Goal: Check status

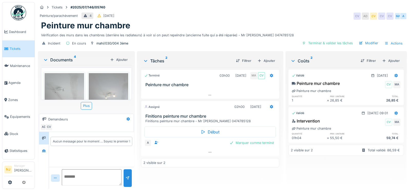
scroll to position [4, 0]
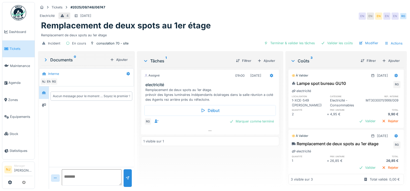
click at [243, 4] on div "Tickets #2025/09/146/06747" at bounding box center [222, 7] width 369 height 6
drag, startPoint x: 231, startPoint y: 18, endPoint x: 294, endPoint y: 3, distance: 64.8
click at [291, 5] on div "Tickets #2025/09/146/06747 Electricité 4 02/09/2025 EN EN EN EN EN RG Remplacem…" at bounding box center [222, 26] width 371 height 48
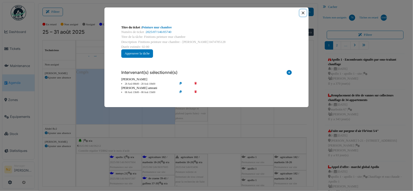
click at [303, 11] on button "Close" at bounding box center [303, 12] width 7 height 7
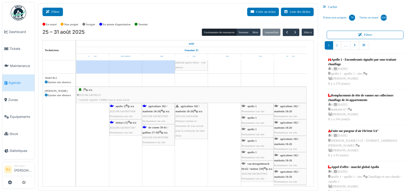
click at [55, 10] on button "Filtrer" at bounding box center [53, 12] width 20 height 8
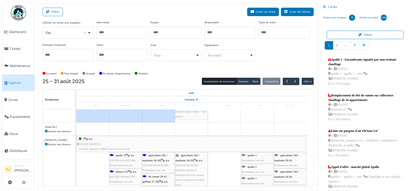
click at [118, 33] on div at bounding box center [122, 33] width 51 height 12
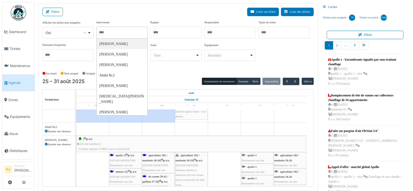
click at [162, 31] on div at bounding box center [176, 33] width 51 height 12
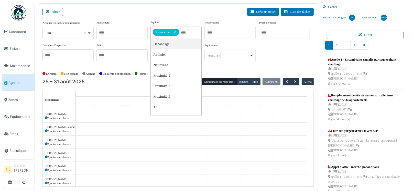
click at [169, 13] on div "Filtrer Créer un ticket Liste des tâches" at bounding box center [179, 14] width 272 height 13
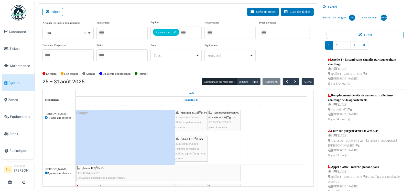
click at [198, 9] on div "Filtrer Créer un ticket Liste des tâches" at bounding box center [179, 14] width 272 height 13
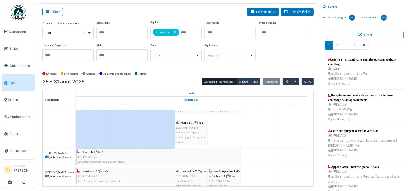
click at [194, 156] on div "plantes 120 | n/a 2025/07/146/05922 Rénovation appartement, parachevements" at bounding box center [159, 157] width 164 height 15
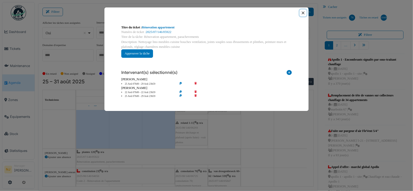
click at [303, 13] on button "Close" at bounding box center [303, 12] width 7 height 7
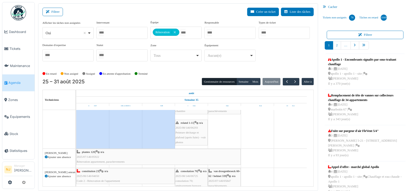
click at [45, 156] on icon at bounding box center [46, 157] width 3 height 3
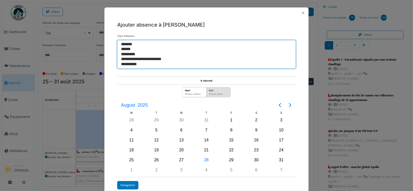
select select "**"
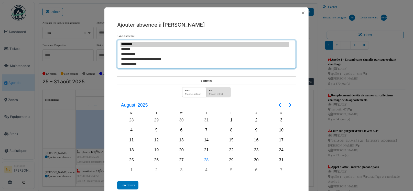
click at [128, 49] on option "******" at bounding box center [205, 49] width 169 height 5
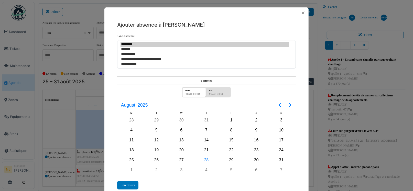
click at [190, 93] on div "Please select" at bounding box center [194, 94] width 21 height 5
click at [190, 93] on div "Please select" at bounding box center [195, 94] width 22 height 5
click at [217, 94] on div "Please select" at bounding box center [219, 94] width 22 height 5
click at [188, 93] on div "Please select" at bounding box center [195, 94] width 22 height 5
click at [205, 158] on div "28" at bounding box center [207, 161] width 8 height 8
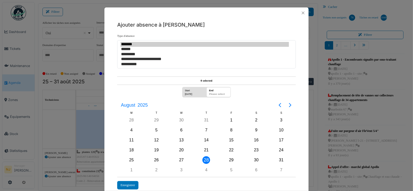
click at [213, 92] on div "Please select" at bounding box center [219, 94] width 22 height 5
click at [205, 159] on div "28" at bounding box center [207, 161] width 8 height 8
click at [301, 12] on button "Close" at bounding box center [303, 12] width 7 height 7
